Goal: Transaction & Acquisition: Purchase product/service

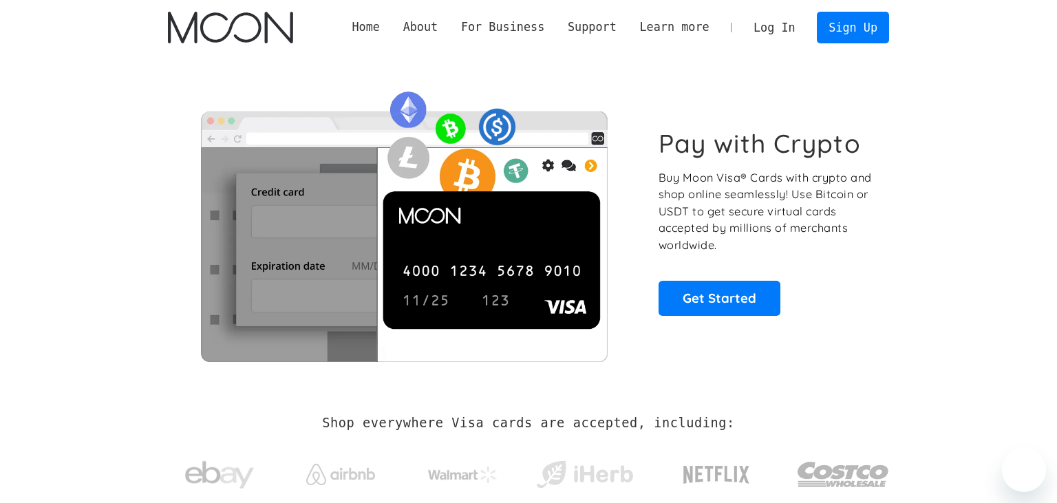
click at [790, 27] on link "Log In" at bounding box center [774, 27] width 65 height 30
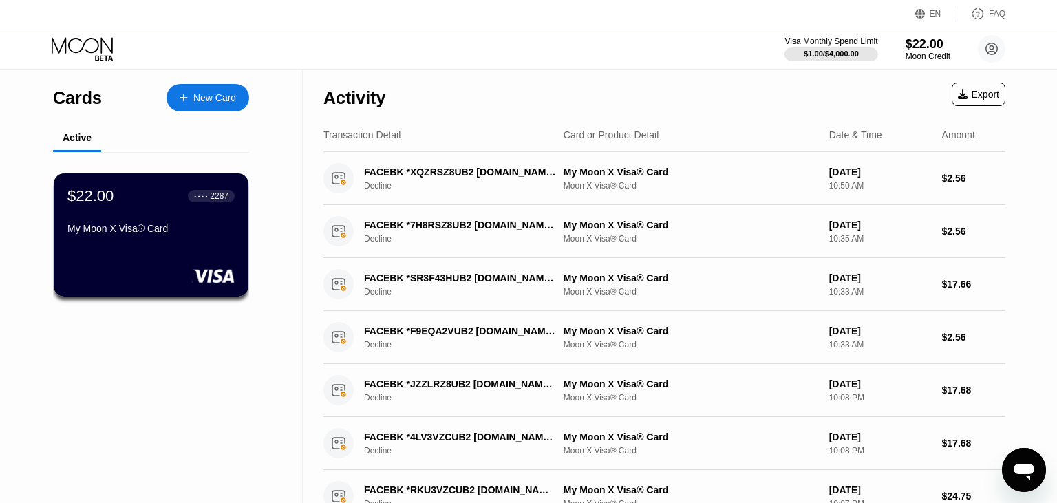
click at [496, 111] on div "Activity Export" at bounding box center [664, 94] width 682 height 48
click at [625, 180] on div "My Moon X Visa® Card Moon X Visa® Card" at bounding box center [690, 178] width 255 height 24
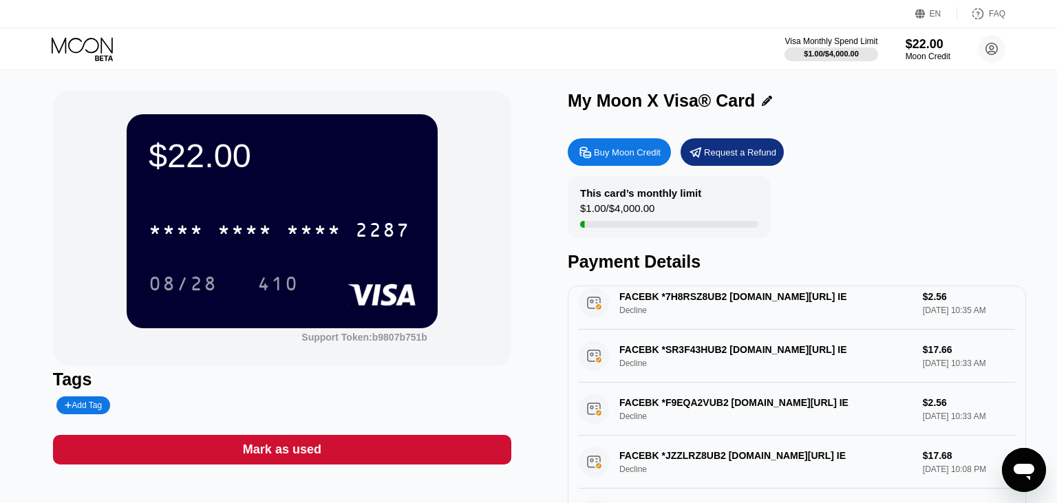
drag, startPoint x: 689, startPoint y: 308, endPoint x: 678, endPoint y: 303, distance: 12.6
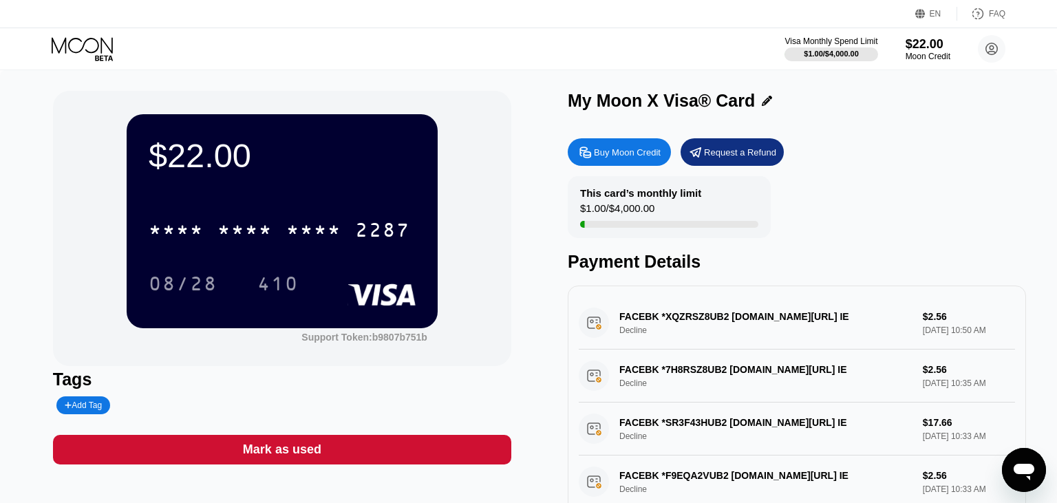
drag, startPoint x: 284, startPoint y: 451, endPoint x: 282, endPoint y: 459, distance: 8.5
click at [285, 452] on div "Mark as used" at bounding box center [282, 450] width 78 height 16
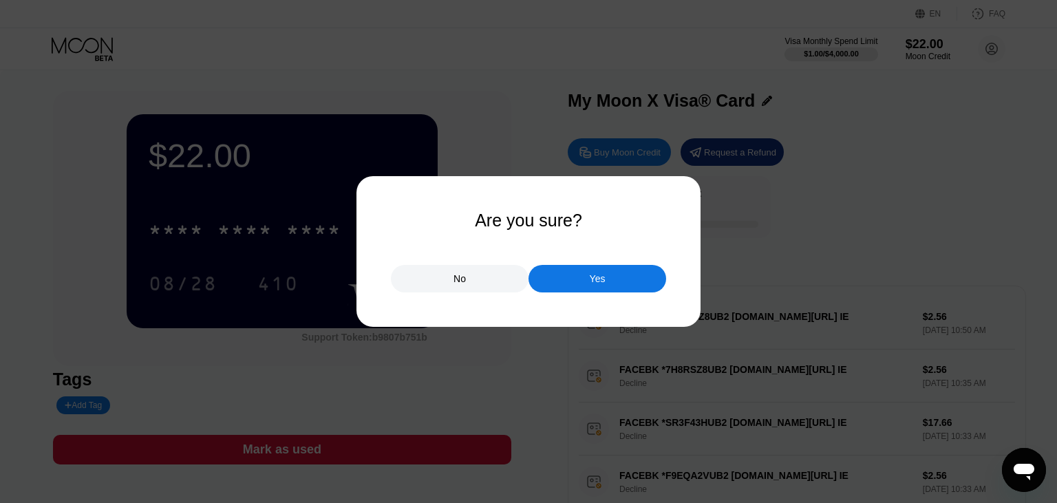
click at [464, 285] on div "No" at bounding box center [460, 279] width 138 height 28
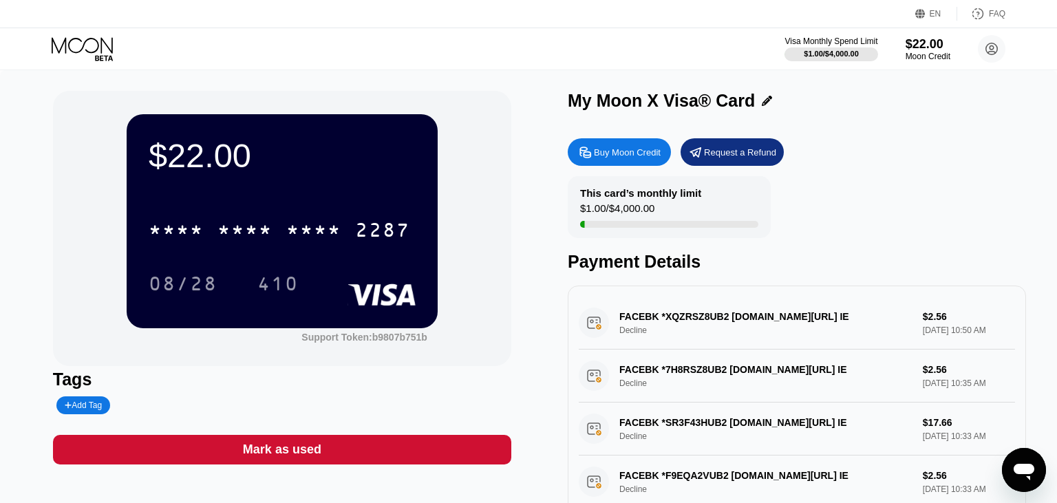
click at [380, 453] on div "Mark as used" at bounding box center [282, 450] width 458 height 30
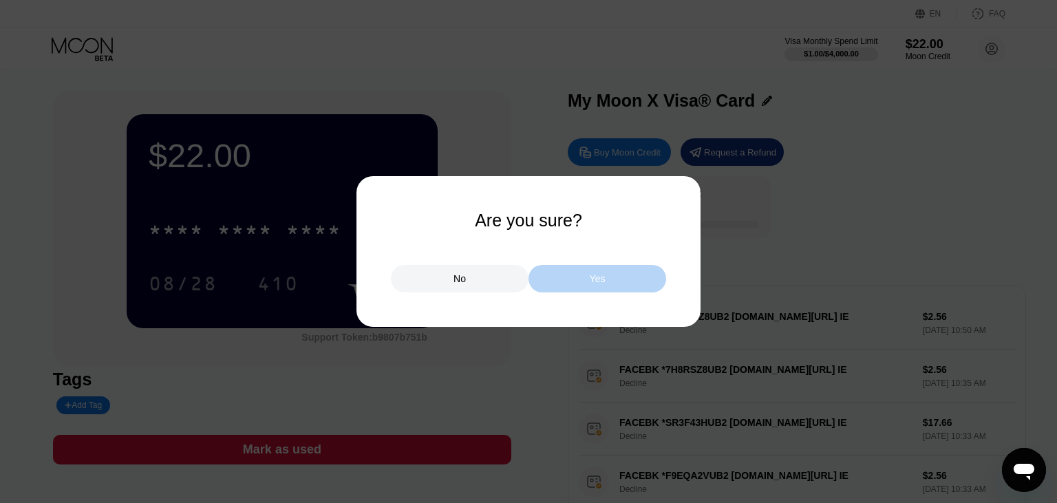
click at [598, 278] on div "Yes" at bounding box center [597, 278] width 16 height 12
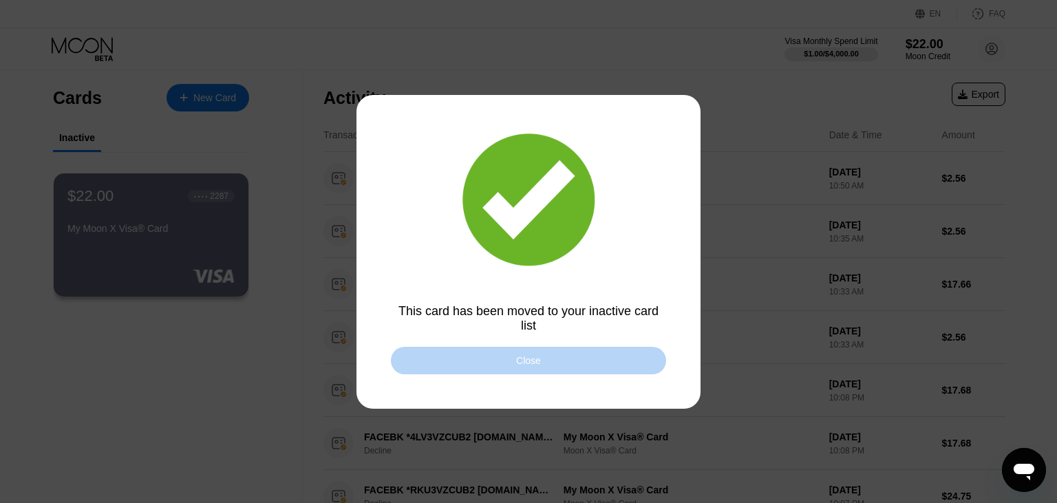
click at [493, 359] on div "Close" at bounding box center [528, 361] width 275 height 28
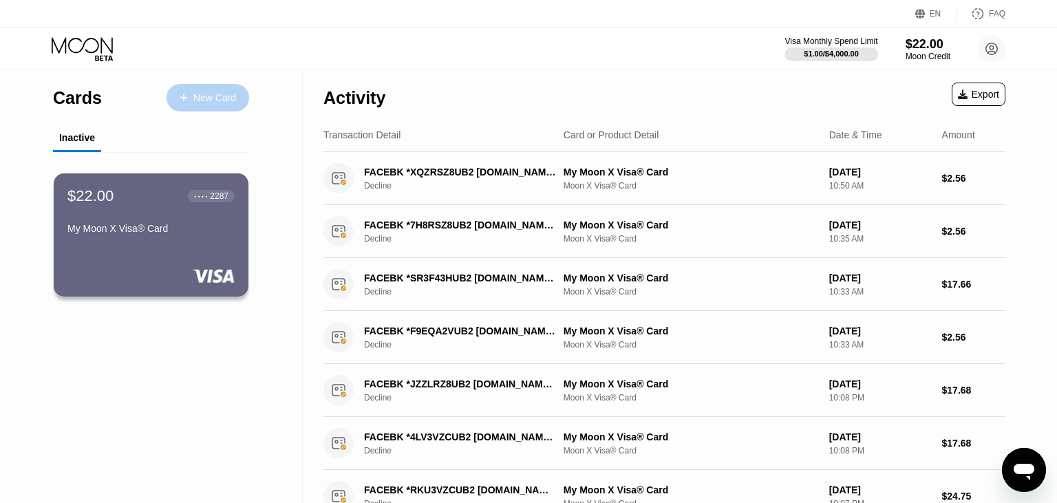
click at [195, 100] on div "New Card" at bounding box center [214, 98] width 43 height 12
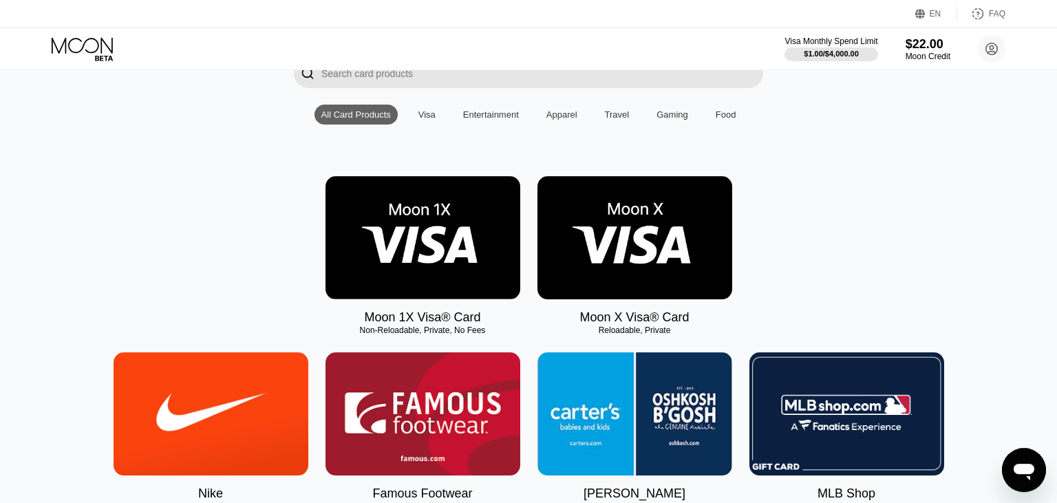
scroll to position [145, 0]
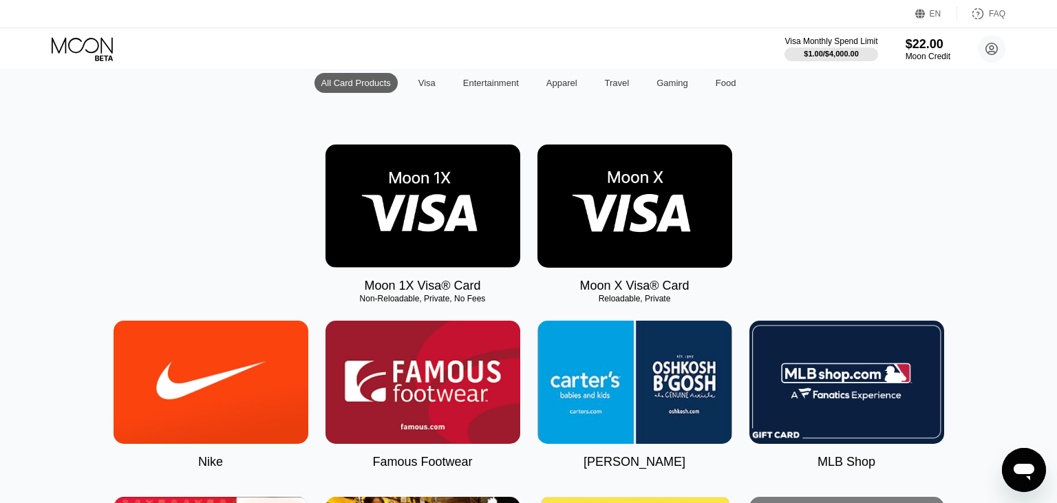
click at [464, 209] on img at bounding box center [422, 205] width 195 height 123
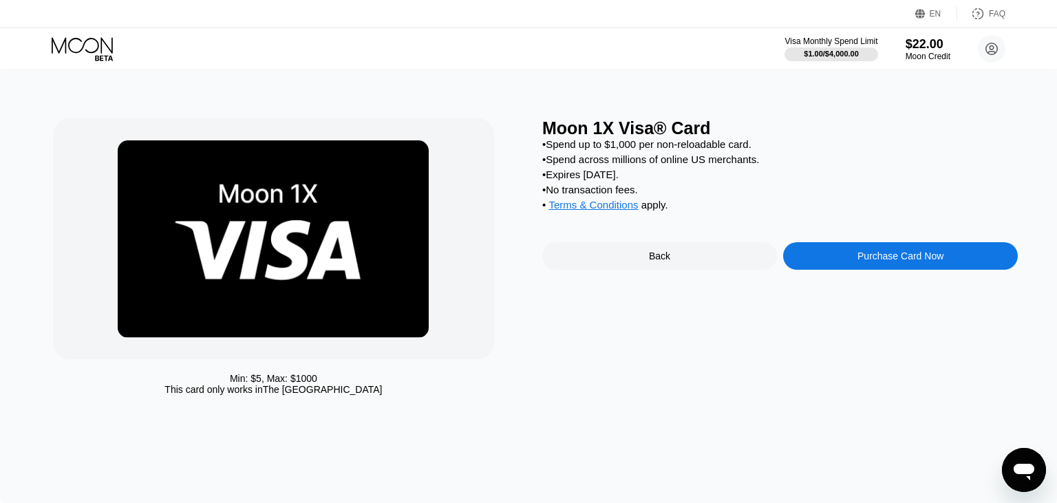
click at [887, 261] on div "Purchase Card Now" at bounding box center [900, 255] width 86 height 11
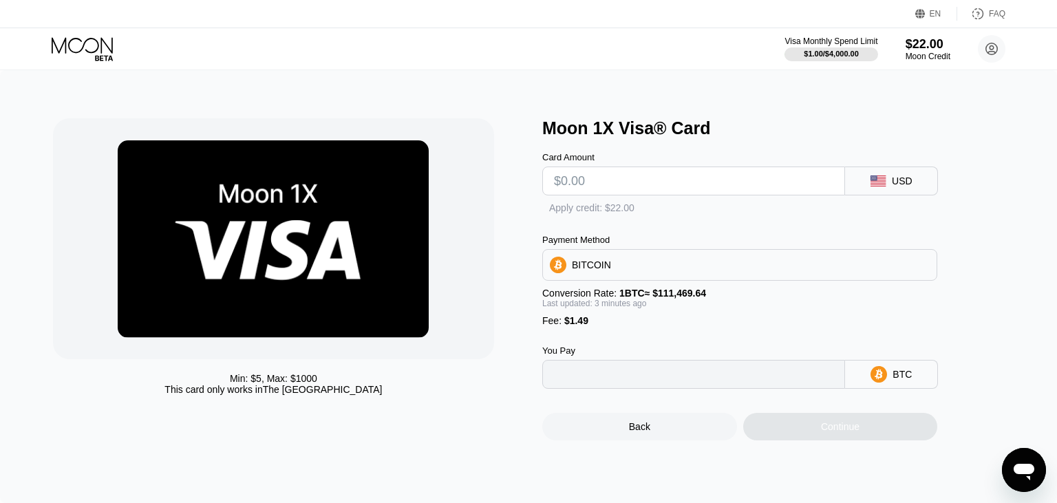
type input "0"
drag, startPoint x: 616, startPoint y: 183, endPoint x: 548, endPoint y: 188, distance: 67.6
click at [554, 188] on input "text" at bounding box center [693, 181] width 279 height 28
type input "$22"
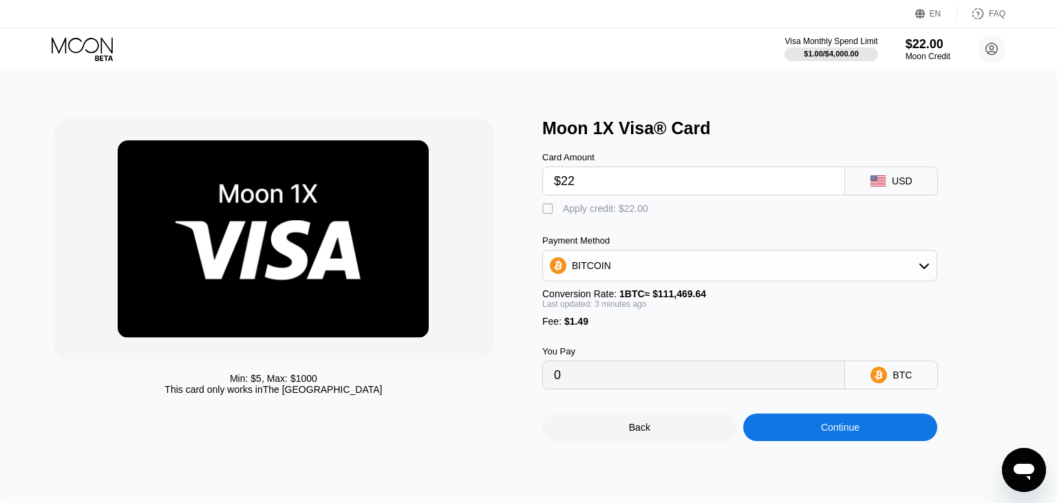
type input "0.00021074"
click at [584, 182] on input "$22" at bounding box center [693, 181] width 279 height 28
type input "$222"
type input "0.00200495"
type input "$2"
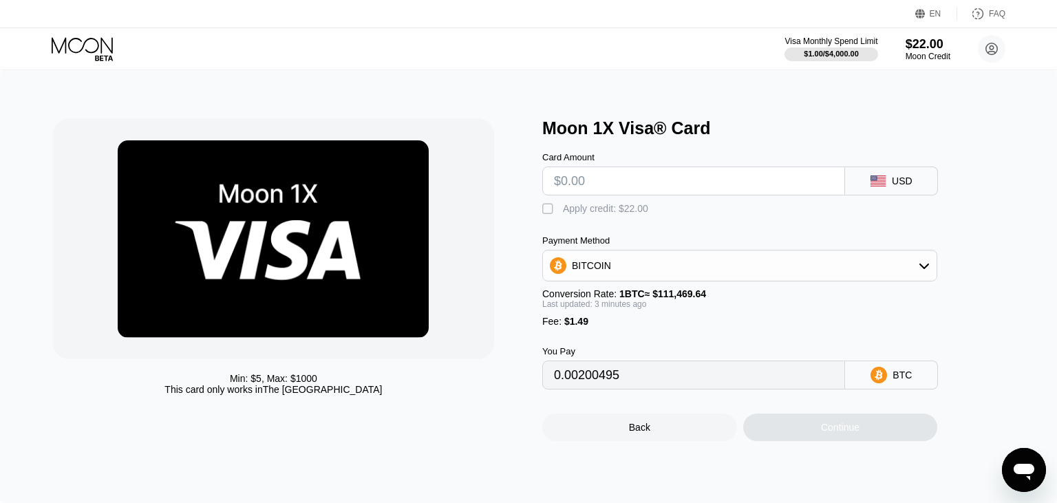
type input "0"
click at [918, 49] on div "$22.00" at bounding box center [928, 43] width 46 height 14
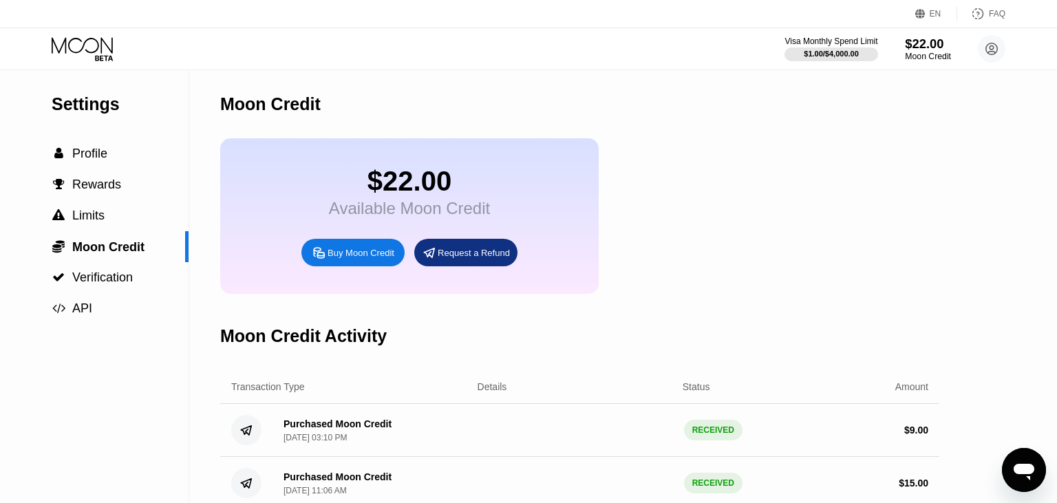
click at [929, 51] on div "$22.00" at bounding box center [928, 43] width 46 height 14
click at [918, 48] on div "$22.00" at bounding box center [928, 43] width 46 height 14
click at [920, 47] on div "$22.00" at bounding box center [928, 43] width 46 height 14
click at [921, 49] on div "$22.00" at bounding box center [928, 43] width 46 height 14
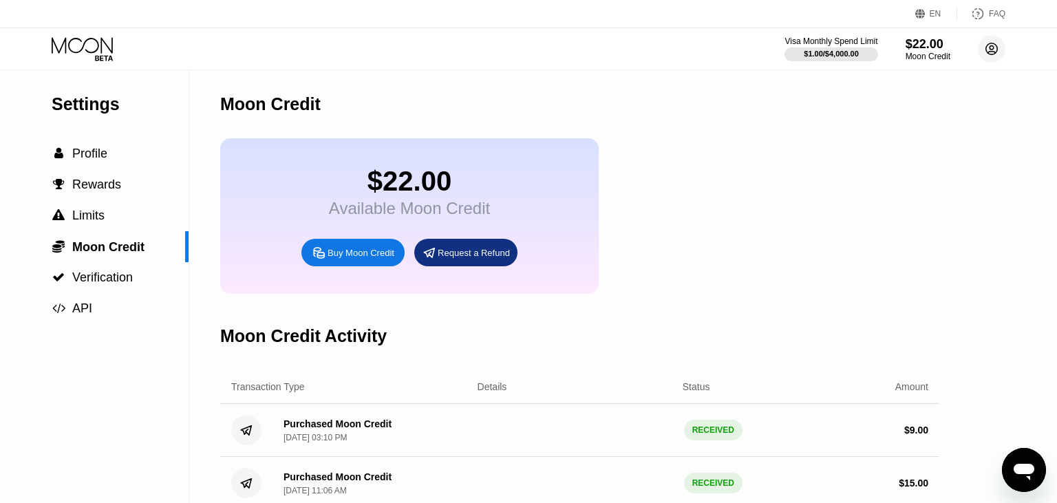
click at [989, 49] on circle at bounding box center [991, 49] width 28 height 28
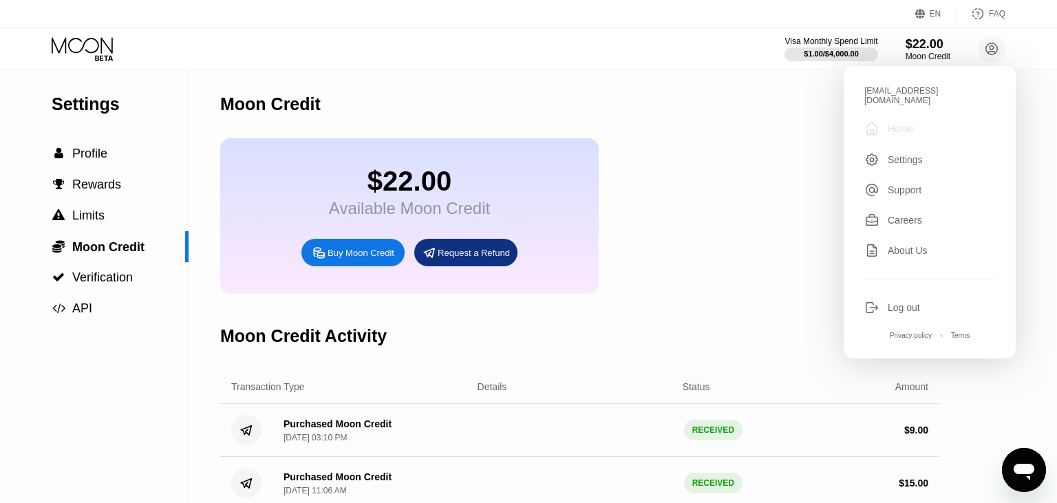
click at [895, 123] on div "Home" at bounding box center [899, 128] width 25 height 11
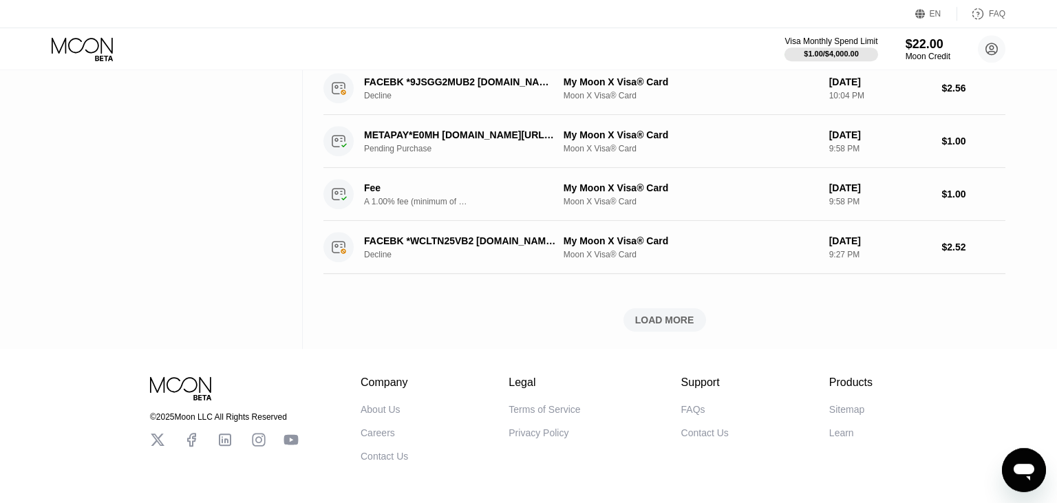
scroll to position [549, 0]
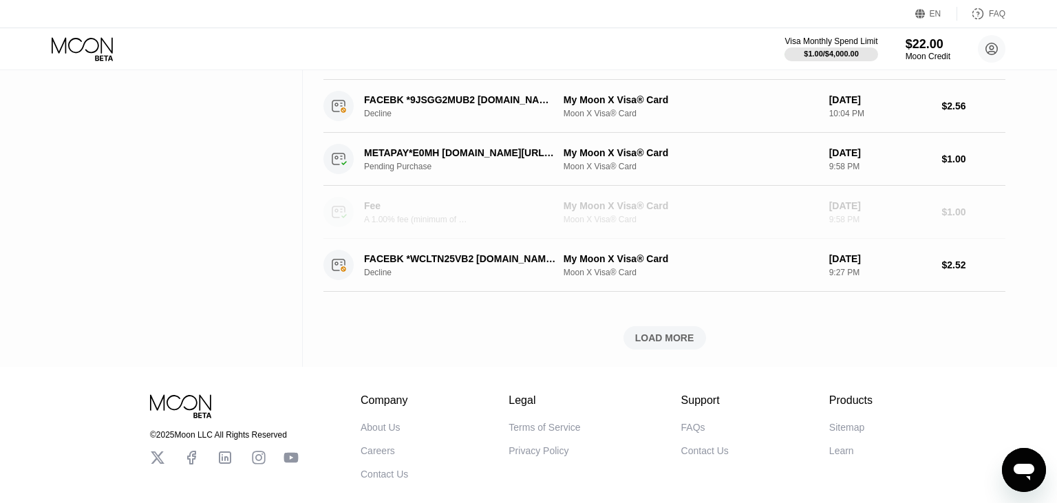
click at [382, 208] on div "Fee" at bounding box center [412, 205] width 96 height 11
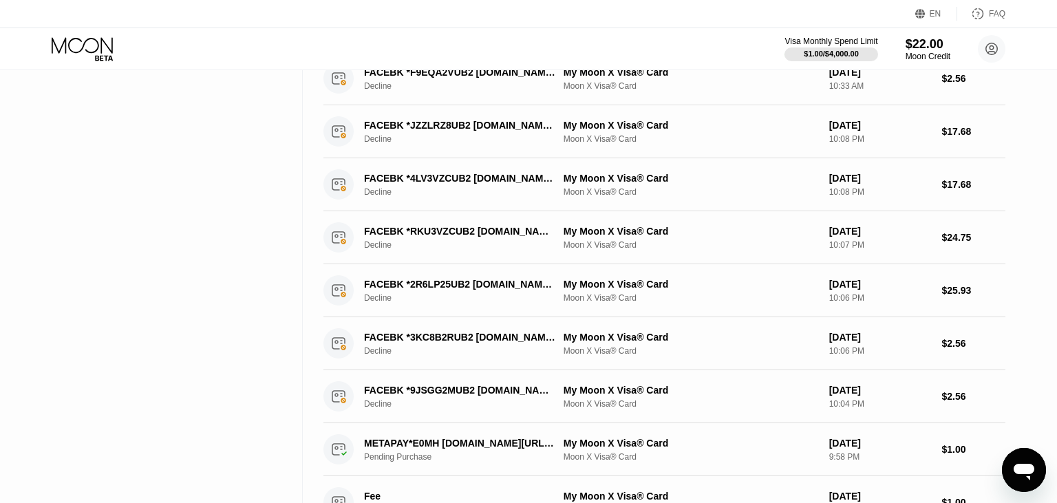
scroll to position [0, 0]
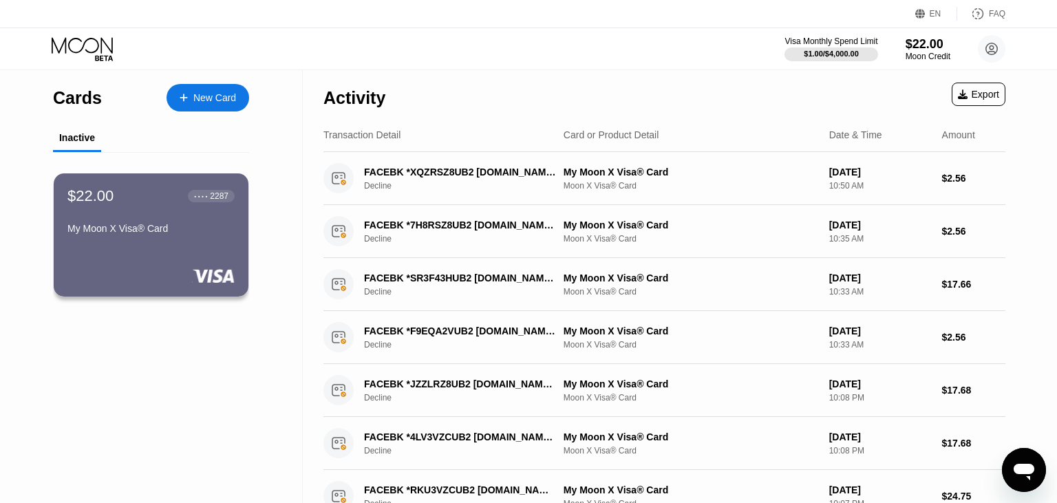
click at [78, 139] on div "Inactive" at bounding box center [77, 137] width 36 height 11
click at [199, 254] on div "$22.00 ● ● ● ● 2287 My Moon X Visa® Card" at bounding box center [151, 235] width 197 height 125
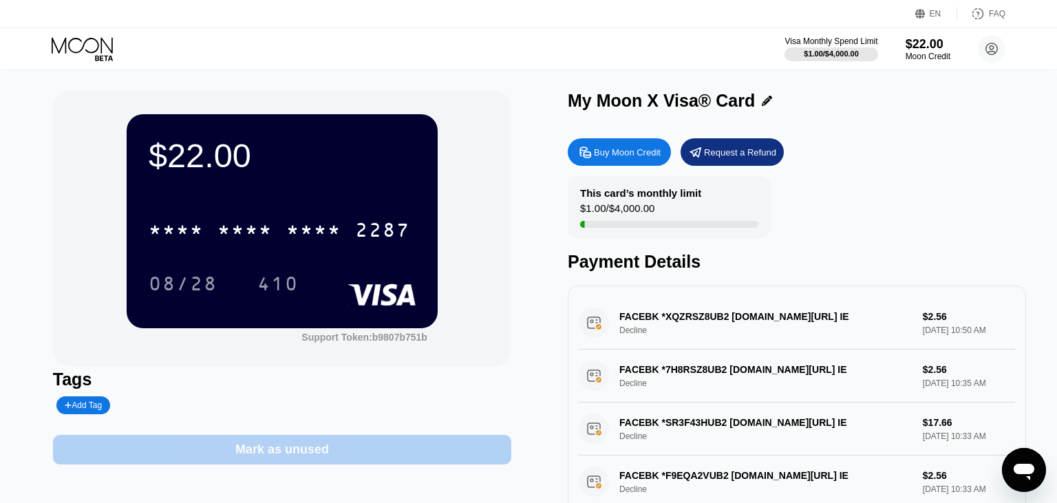
click at [338, 459] on div "Mark as unused" at bounding box center [282, 450] width 458 height 30
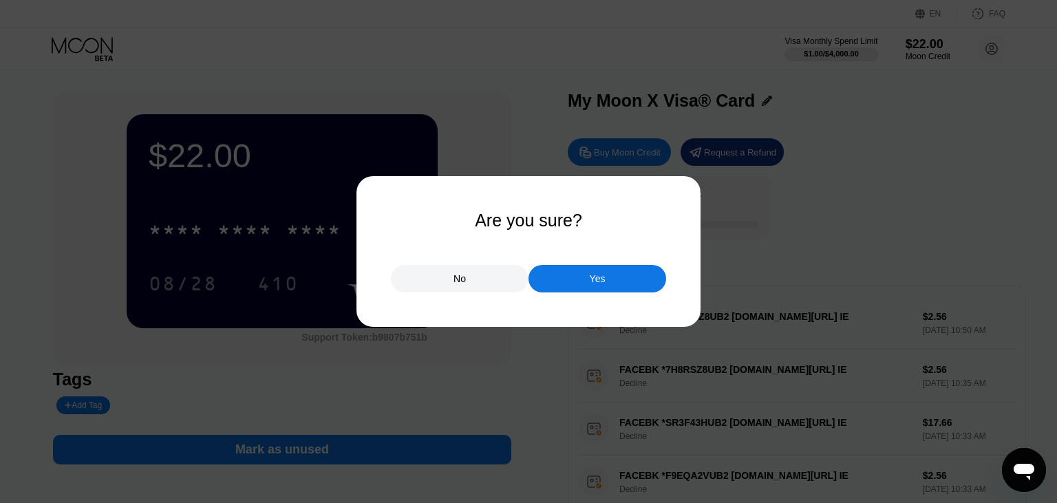
click at [585, 282] on div "Yes" at bounding box center [597, 279] width 138 height 28
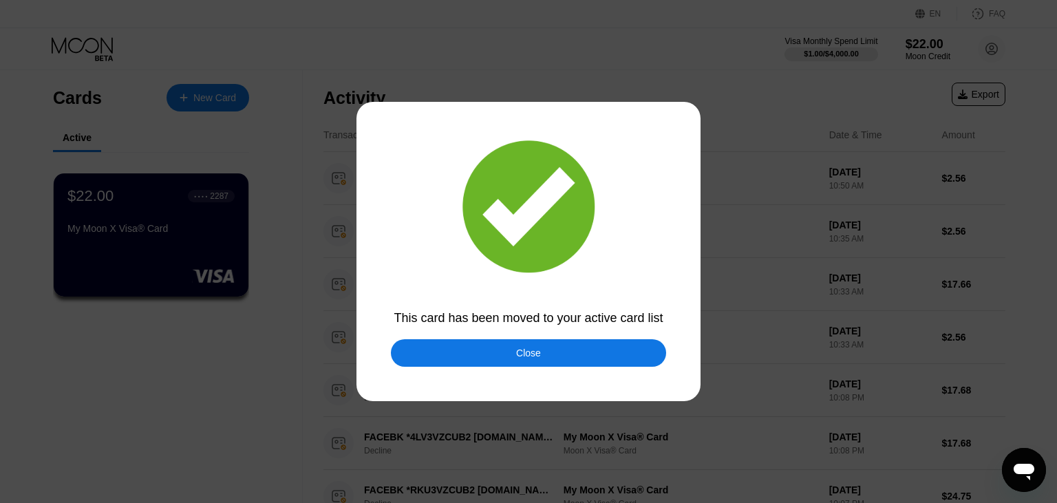
click at [508, 351] on div "Close" at bounding box center [528, 353] width 275 height 28
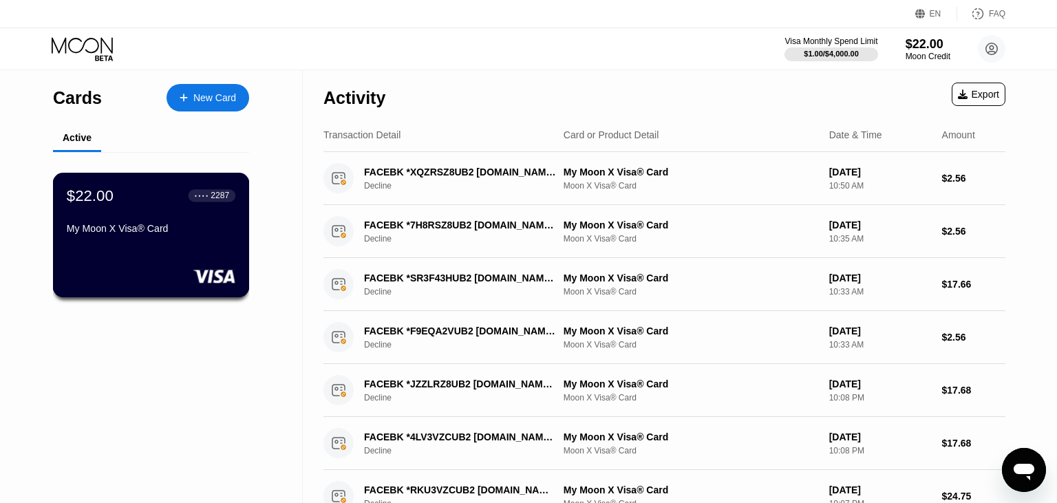
click at [188, 234] on div "My Moon X Visa® Card" at bounding box center [151, 228] width 169 height 11
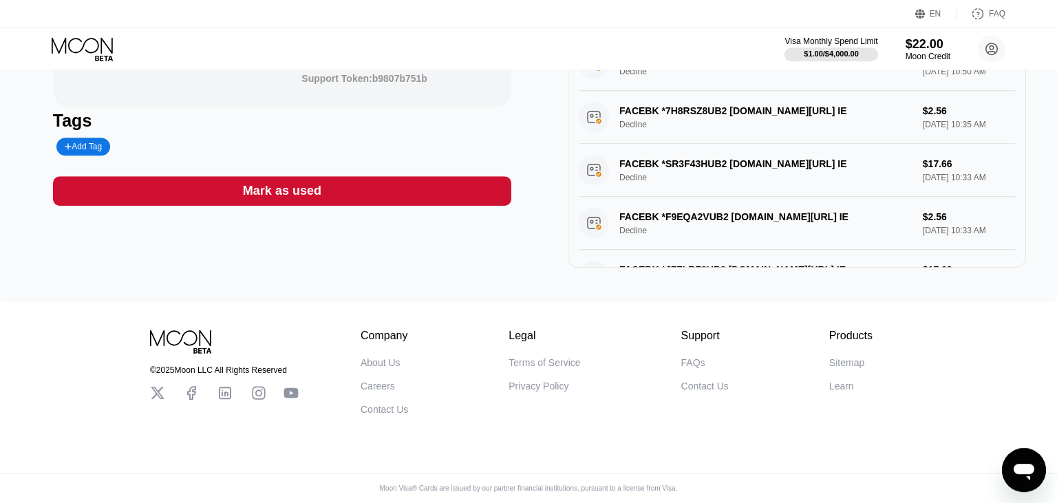
scroll to position [273, 0]
click at [585, 252] on div "FACEBK *JZZLRZ8UB2 [DOMAIN_NAME][URL] IE Decline $17.68 [DATE] 10:08 PM" at bounding box center [796, 276] width 436 height 53
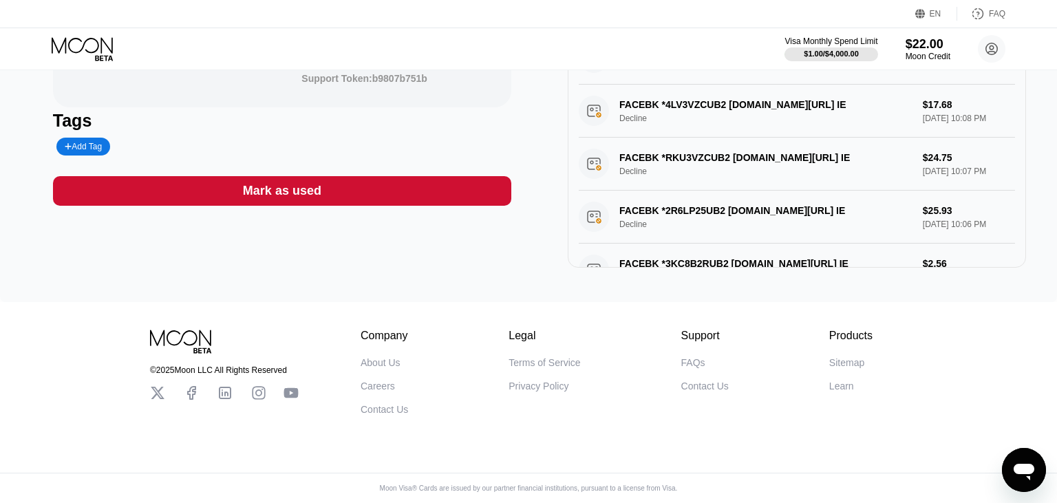
scroll to position [543, 0]
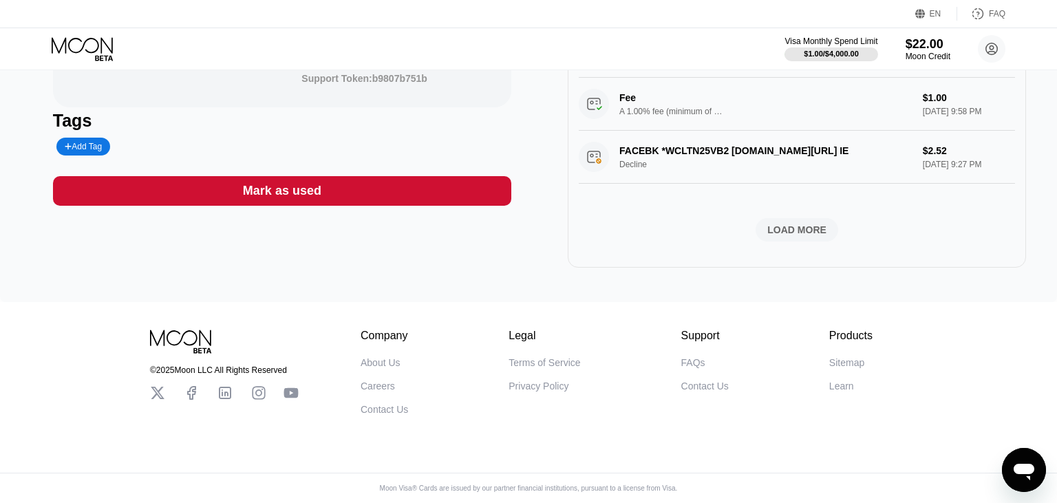
click at [812, 224] on div "LOAD MORE" at bounding box center [796, 230] width 59 height 12
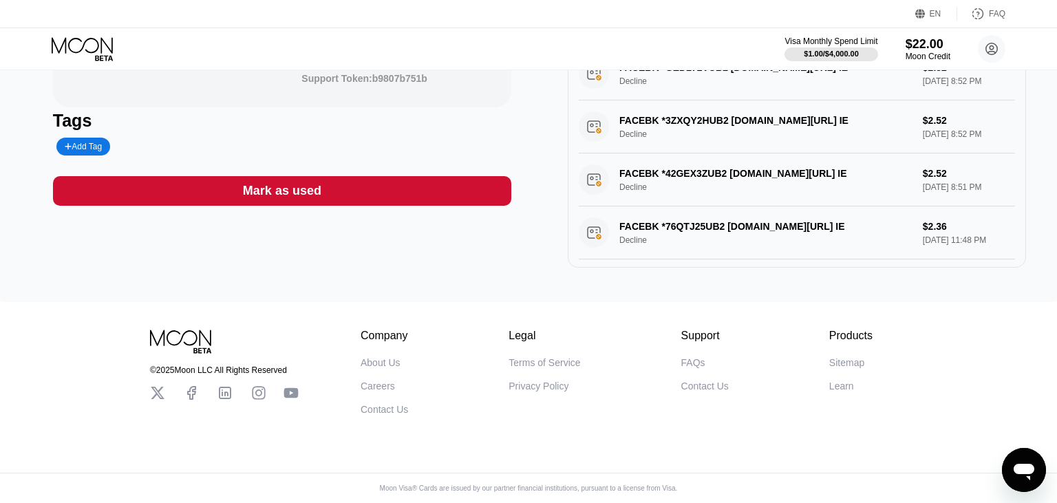
scroll to position [0, 0]
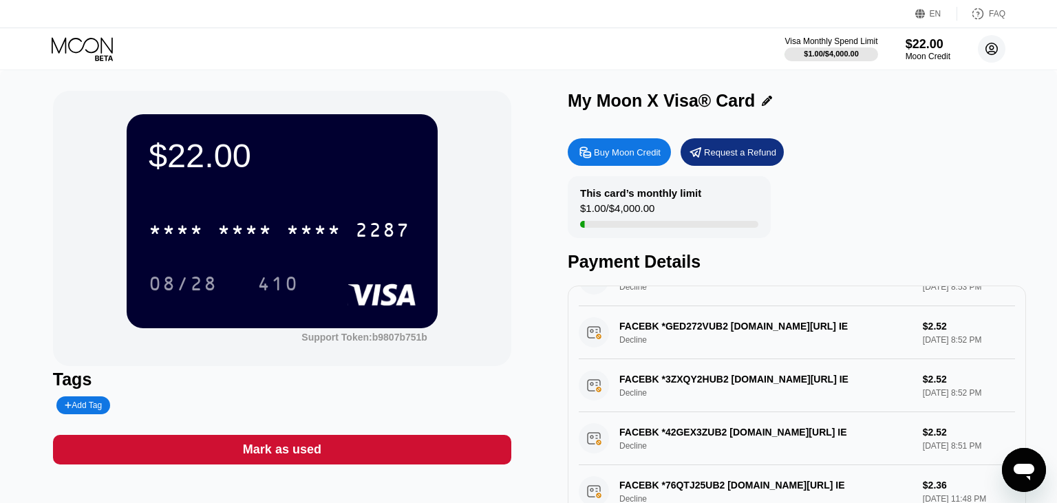
click at [998, 50] on circle at bounding box center [991, 49] width 28 height 28
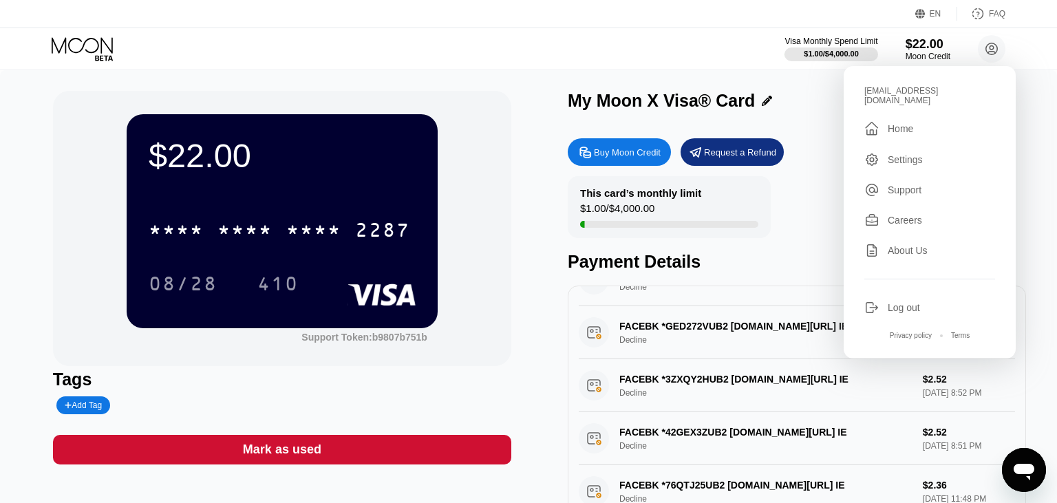
click at [905, 123] on div "Home" at bounding box center [899, 128] width 25 height 11
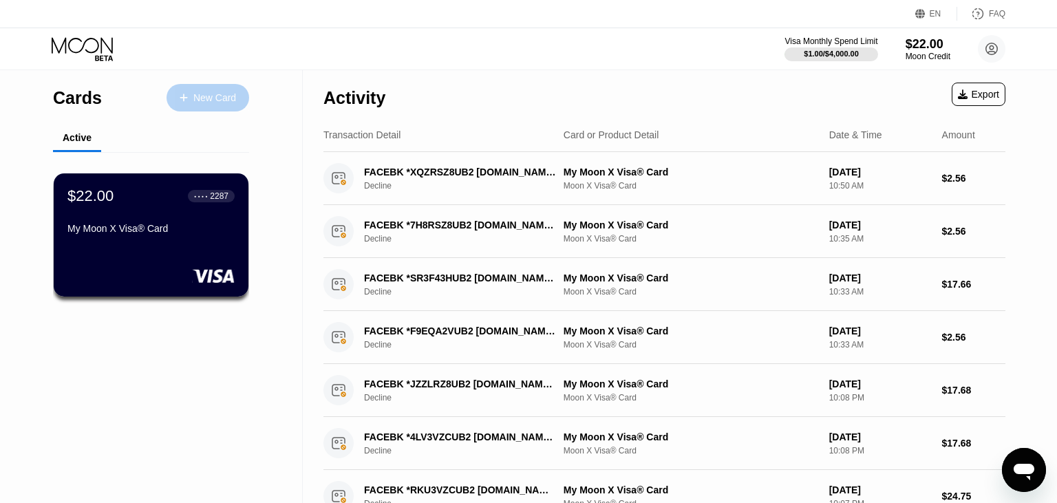
click at [216, 102] on div "New Card" at bounding box center [214, 98] width 43 height 12
